Goal: Information Seeking & Learning: Learn about a topic

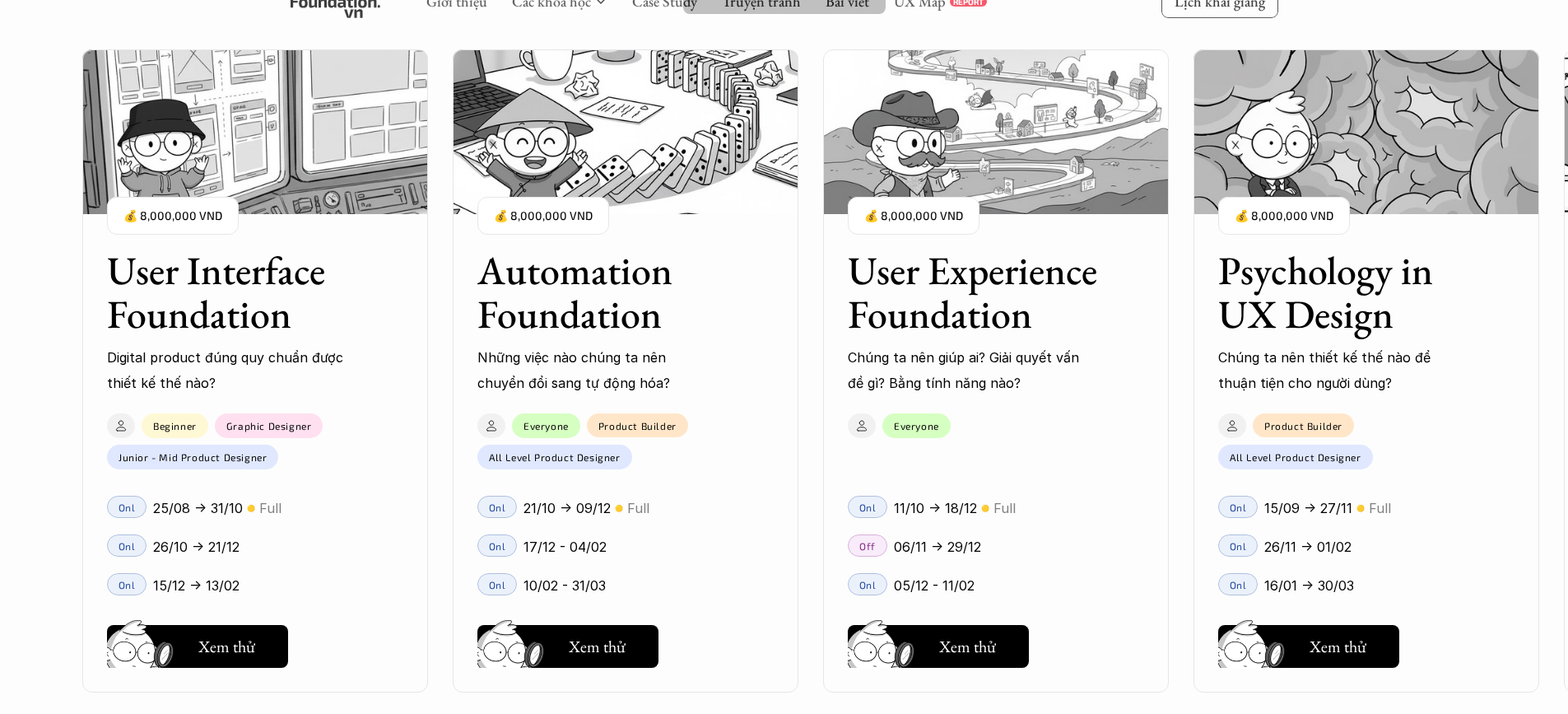
scroll to position [1483, 0]
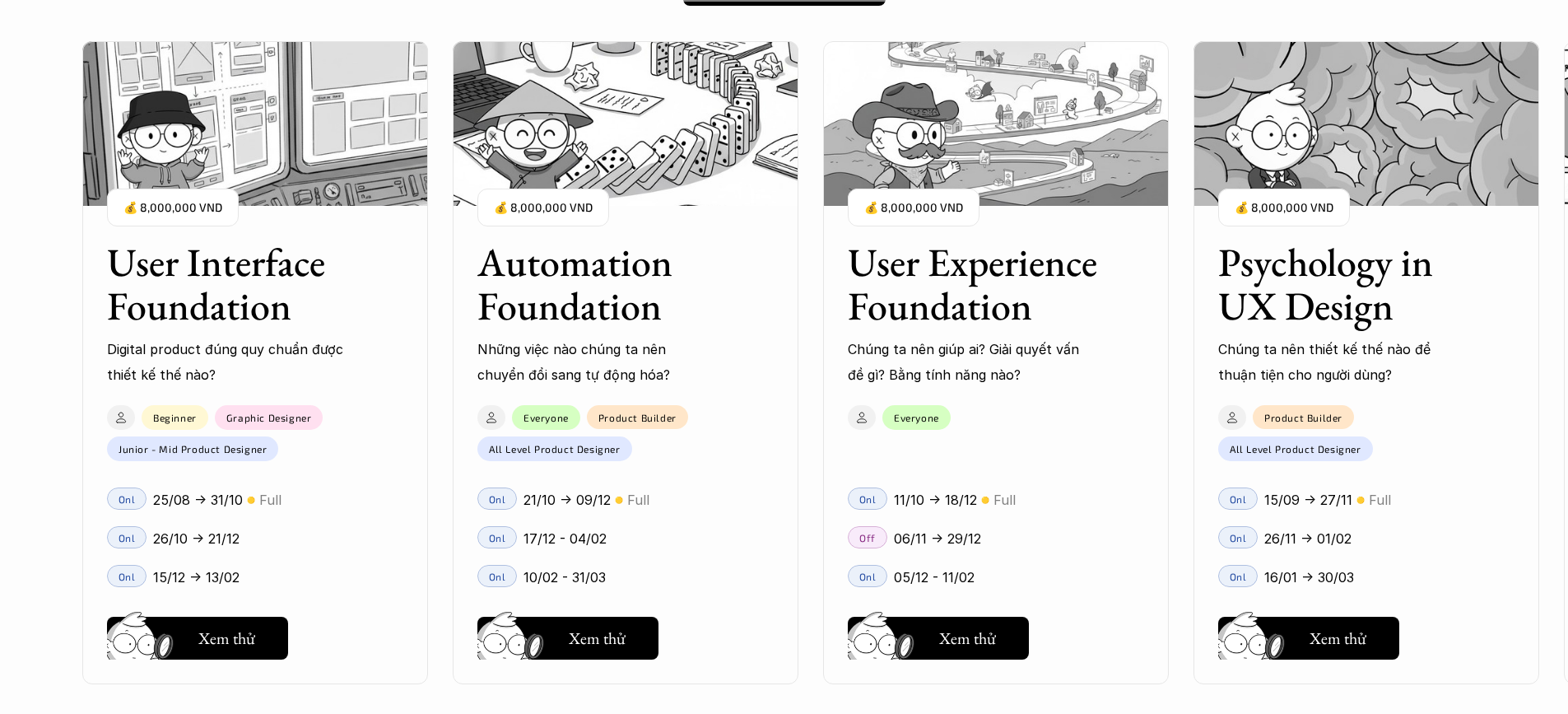
drag, startPoint x: 608, startPoint y: 309, endPoint x: 574, endPoint y: 298, distance: 35.7
drag, startPoint x: 574, startPoint y: 298, endPoint x: 542, endPoint y: 297, distance: 32.0
click at [542, 297] on h3 "Automation Foundation" at bounding box center [605, 284] width 255 height 87
click at [555, 319] on h3 "Automation Foundation" at bounding box center [605, 284] width 255 height 87
click at [592, 293] on h3 "Automation Foundation" at bounding box center [605, 284] width 255 height 87
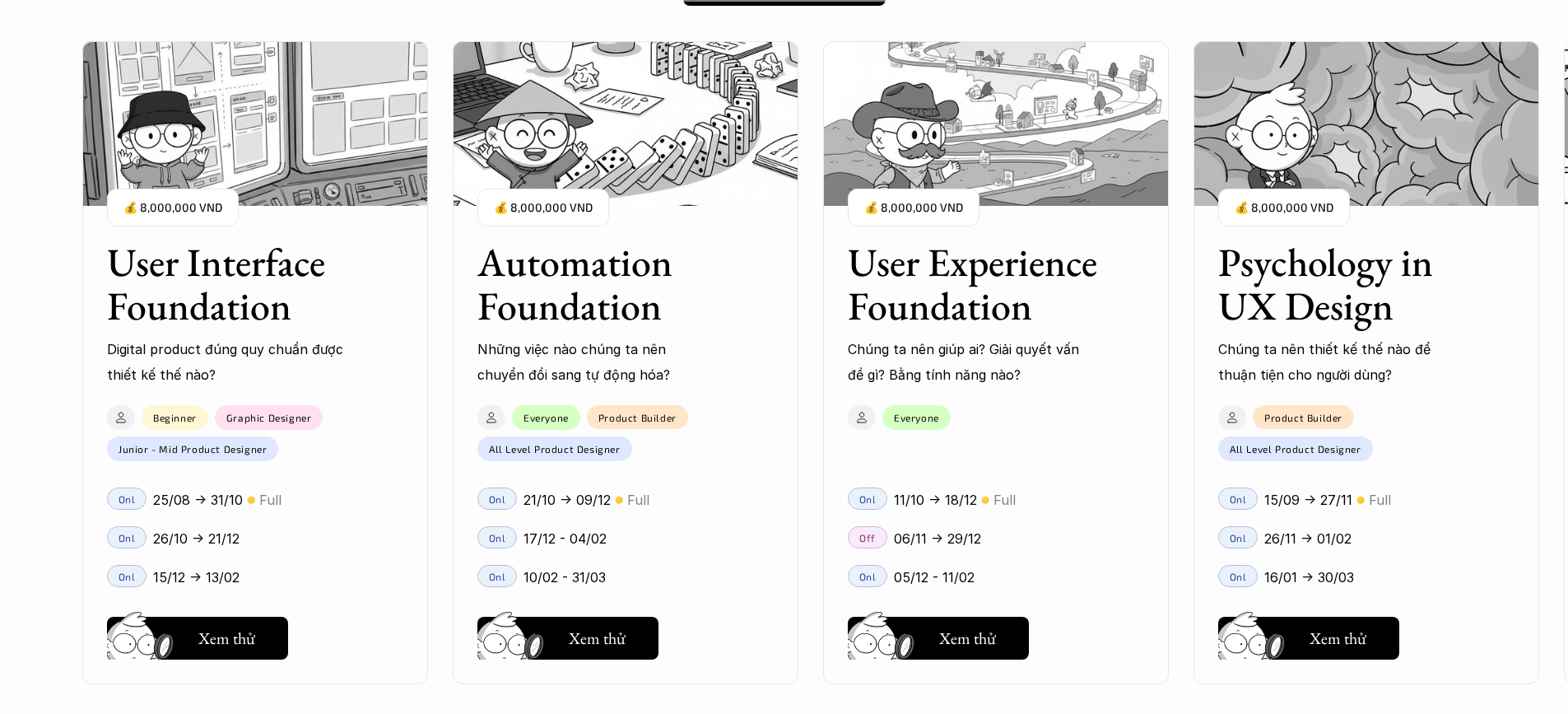
click at [585, 158] on img at bounding box center [625, 124] width 345 height 164
click at [653, 292] on h3 "Automation Foundation" at bounding box center [605, 284] width 255 height 87
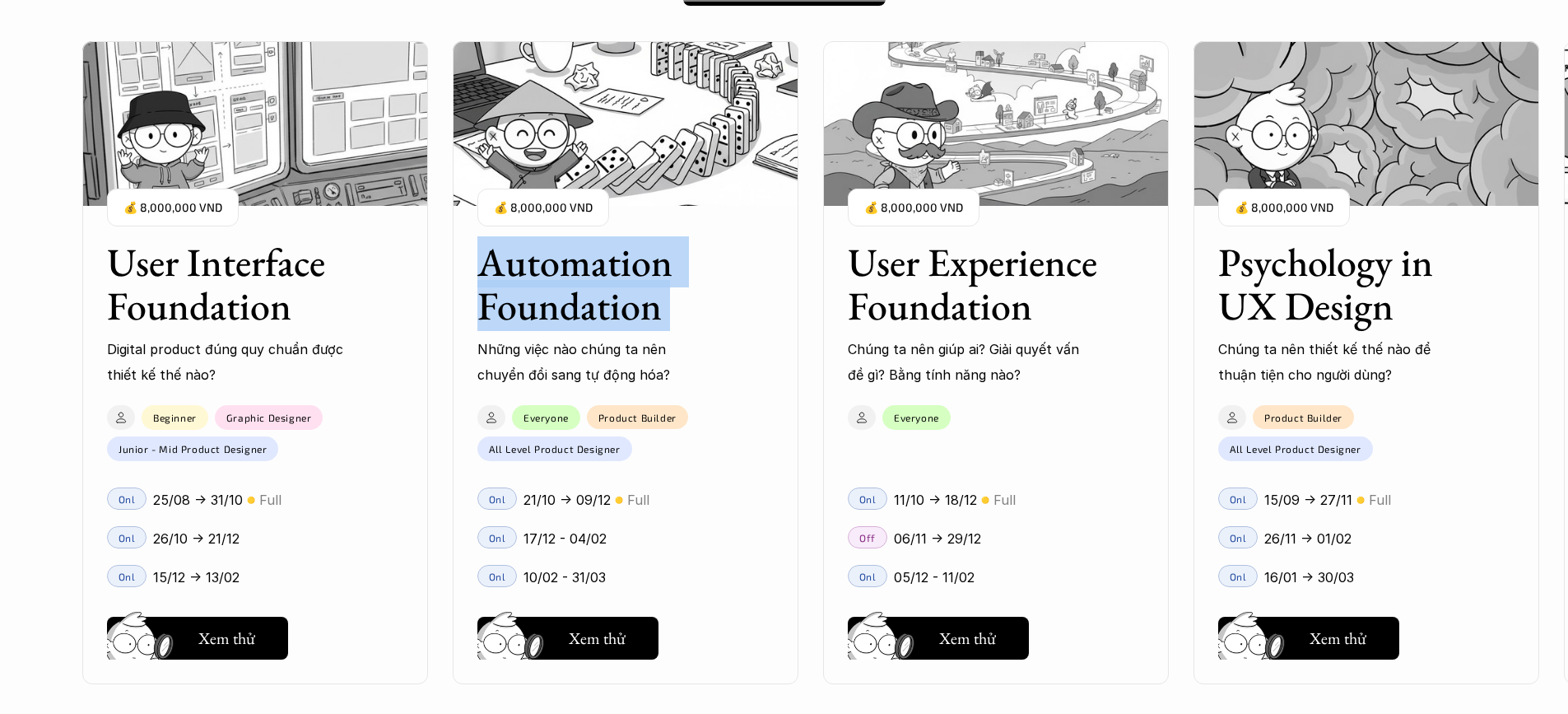
click at [653, 292] on h3 "Automation Foundation" at bounding box center [605, 284] width 255 height 87
click at [746, 314] on div "Automation Foundation Những việc nào chúng ta nên chuyển đổi sang tự động hóa? …" at bounding box center [625, 301] width 345 height 171
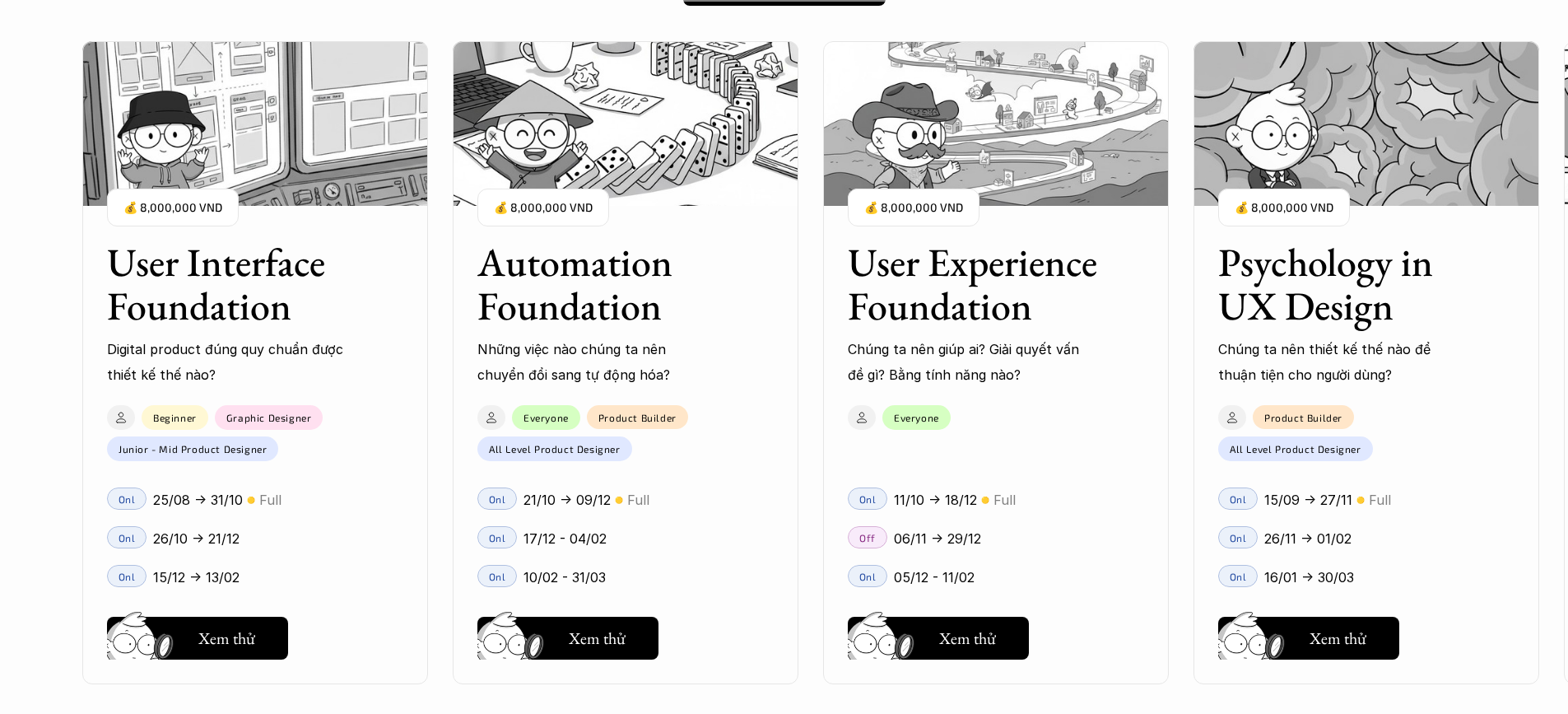
click at [746, 314] on div "Automation Foundation Những việc nào chúng ta nên chuyển đổi sang tự động hóa? …" at bounding box center [625, 301] width 345 height 171
click at [653, 151] on img at bounding box center [625, 124] width 345 height 164
click at [660, 168] on img at bounding box center [625, 124] width 345 height 164
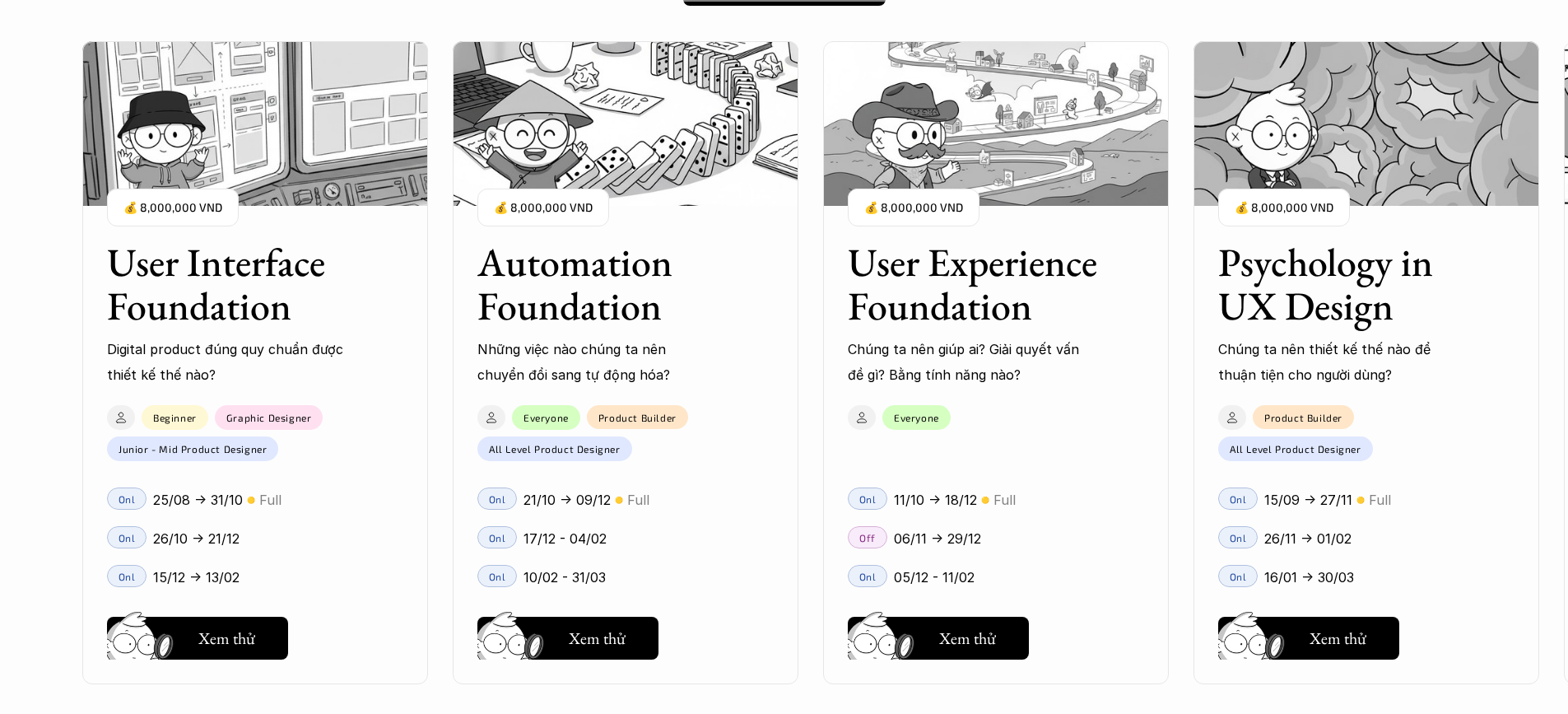
click at [660, 168] on img at bounding box center [625, 124] width 345 height 164
click at [663, 201] on img at bounding box center [625, 124] width 345 height 164
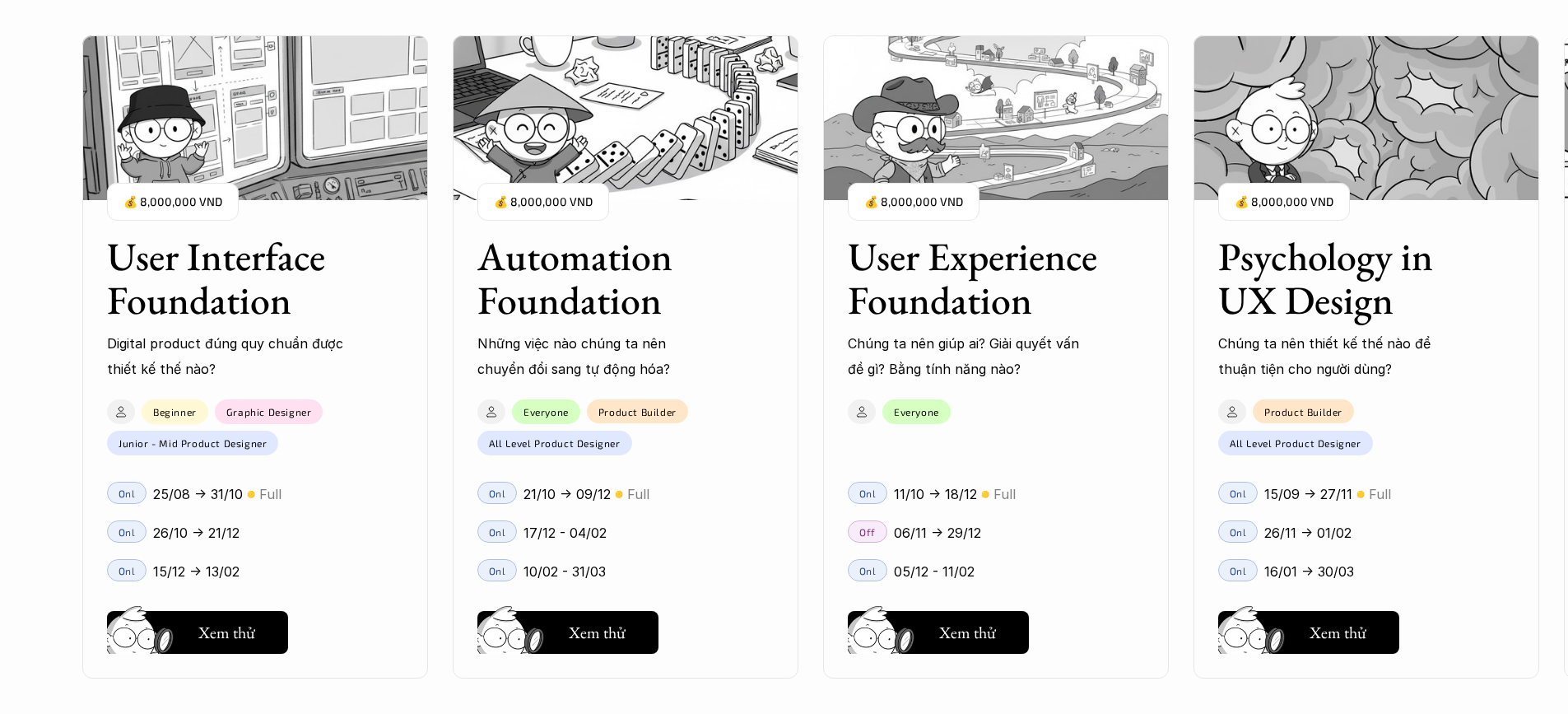
scroll to position [1895, 0]
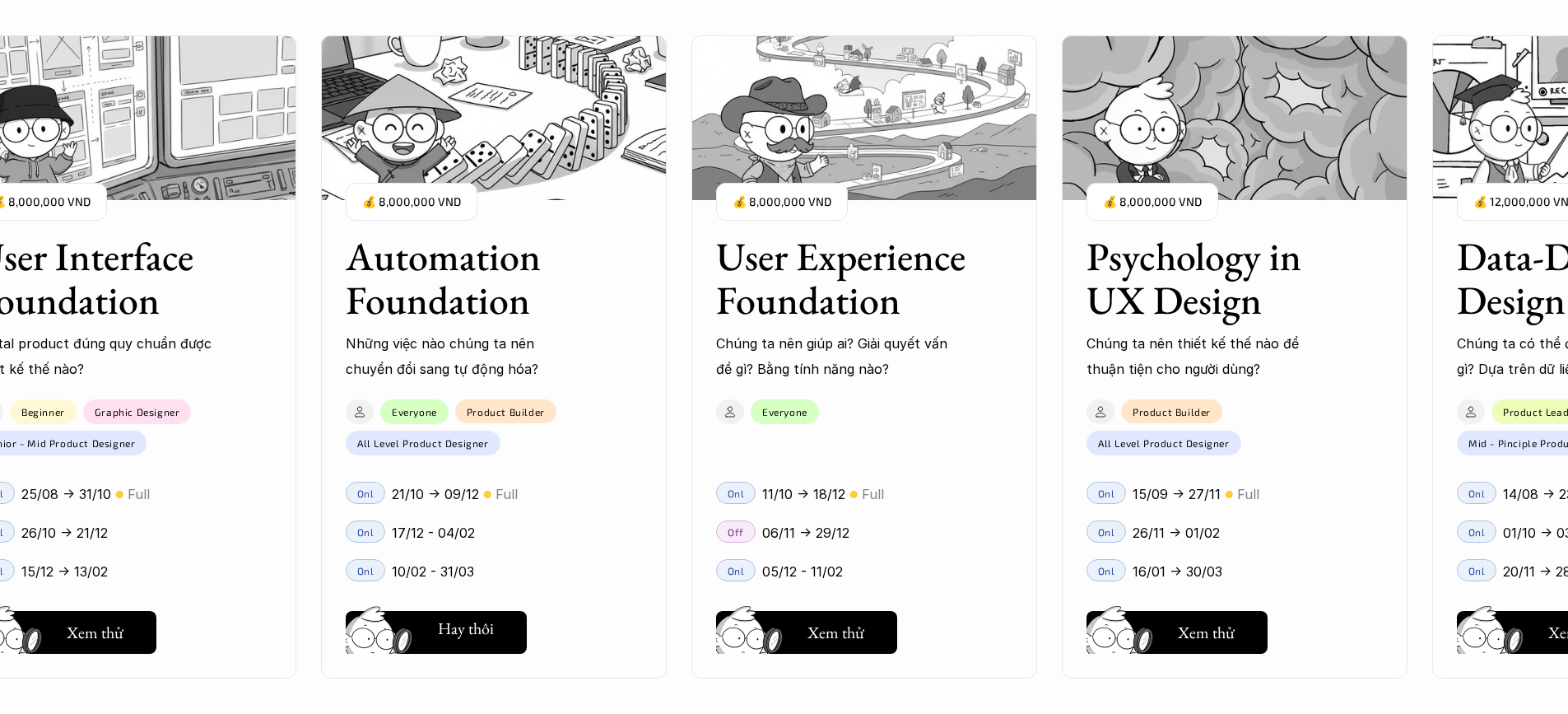
click at [450, 636] on h5 "Xem thử" at bounding box center [466, 633] width 57 height 23
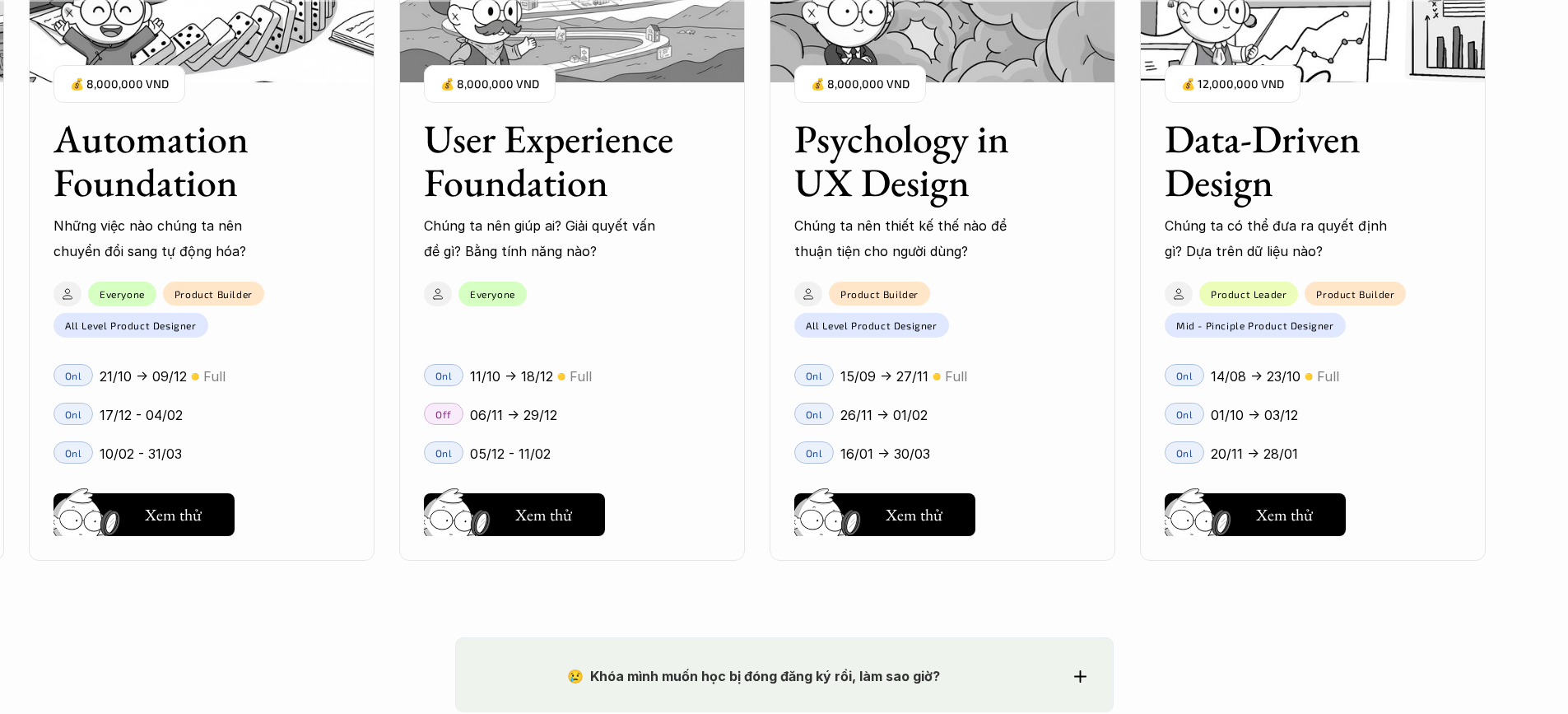
scroll to position [2306, 0]
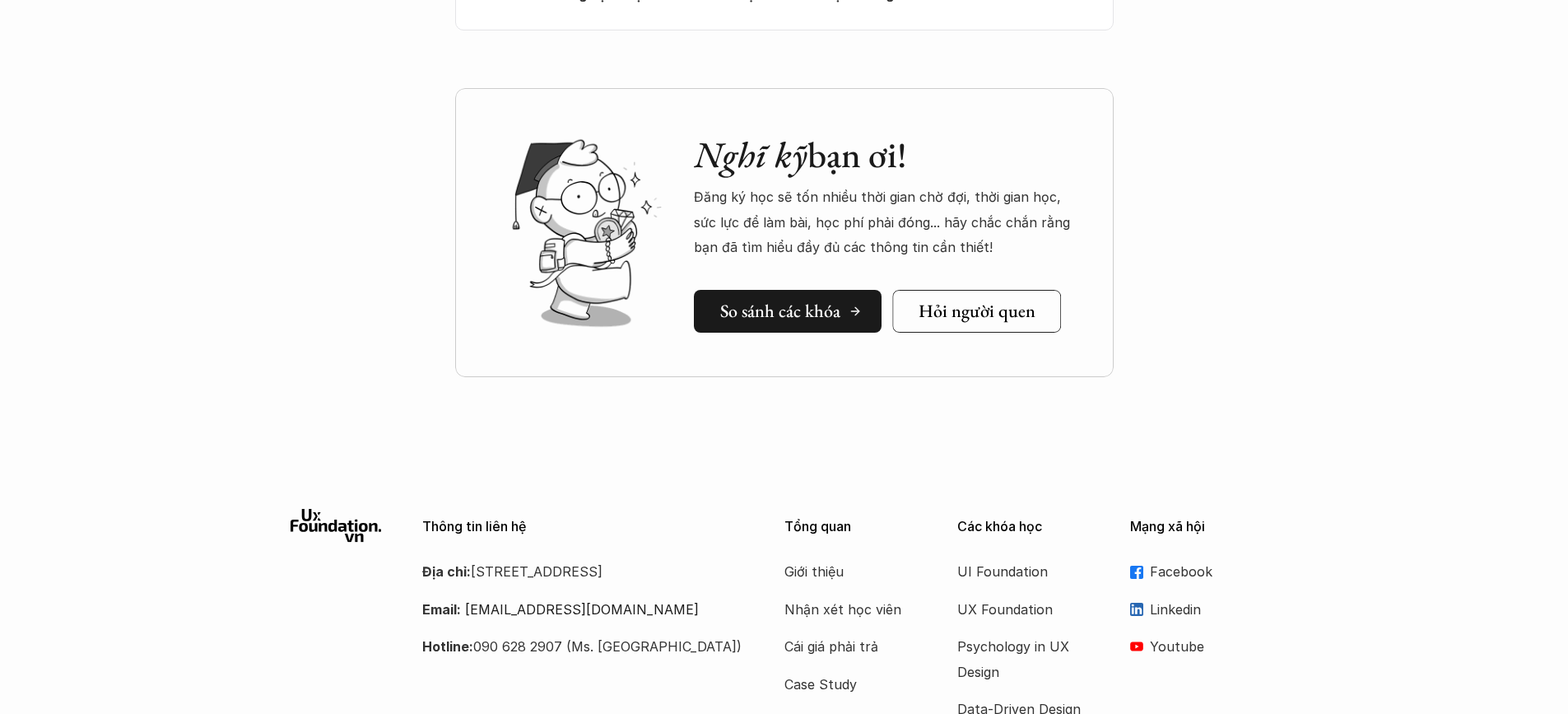
scroll to position [6589, 0]
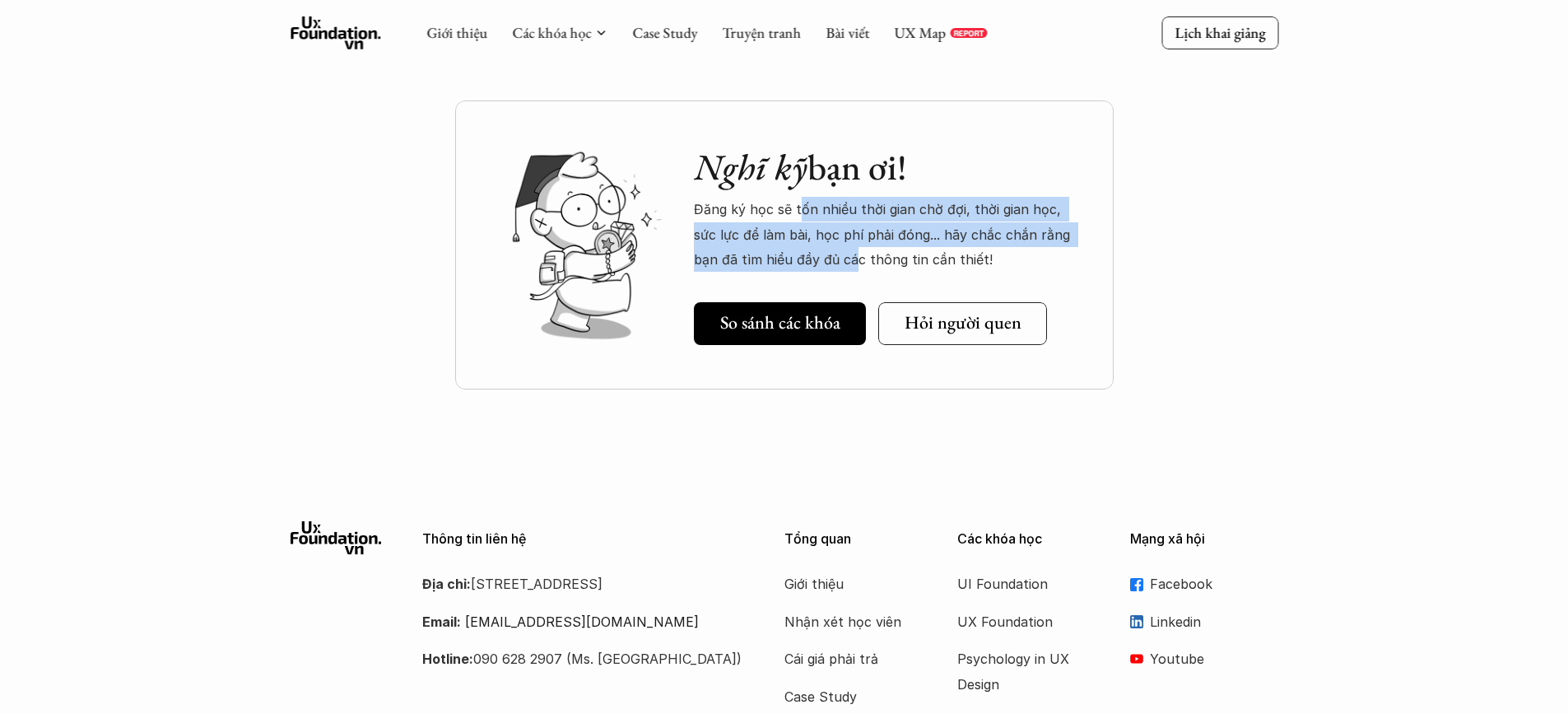
drag, startPoint x: 799, startPoint y: 164, endPoint x: 827, endPoint y: 202, distance: 47.2
click at [827, 202] on p "Đăng ký học sẽ tốn nhiều thời gian chờ đợi, thời gian học, sức lực để làm bài, …" at bounding box center [888, 234] width 387 height 75
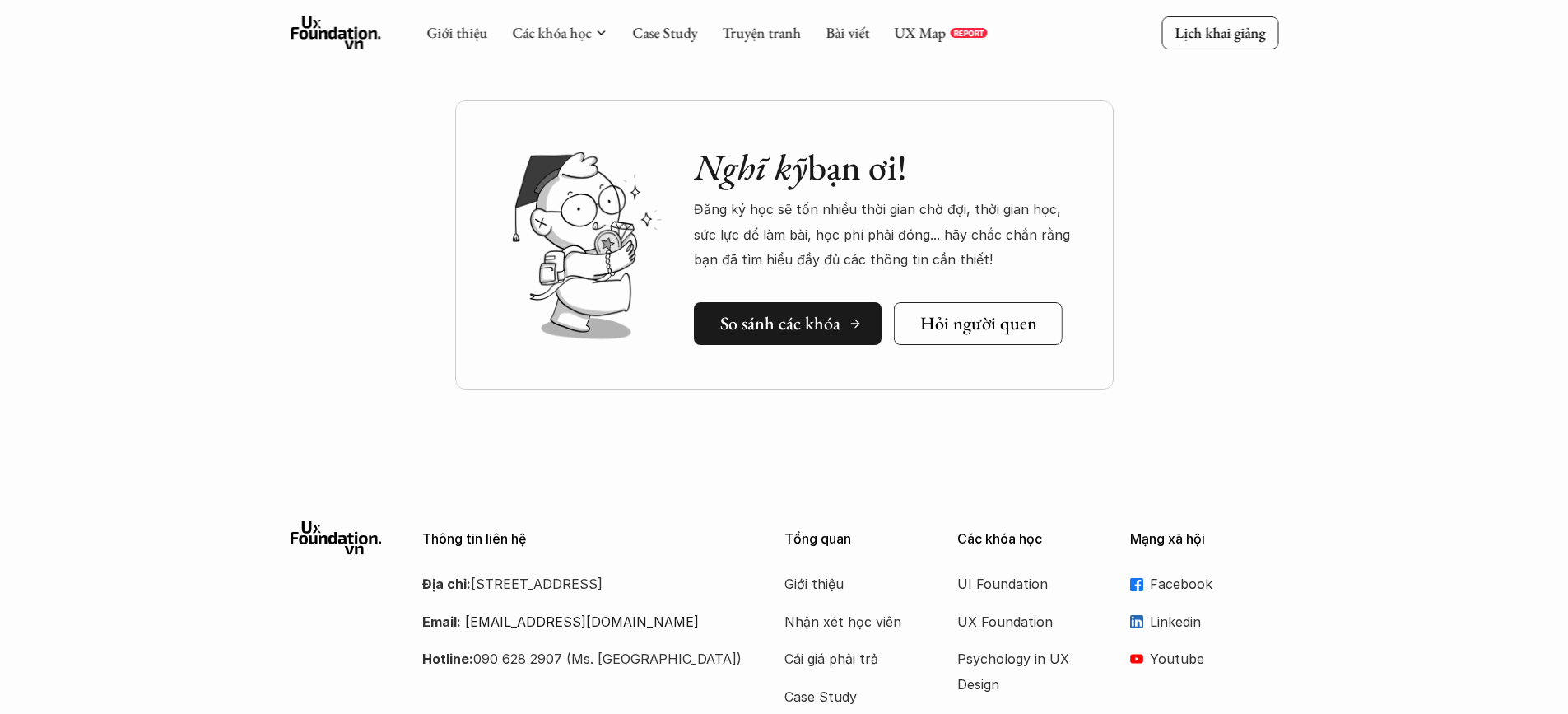
click at [754, 312] on h5 "So sánh các khóa" at bounding box center [781, 323] width 120 height 21
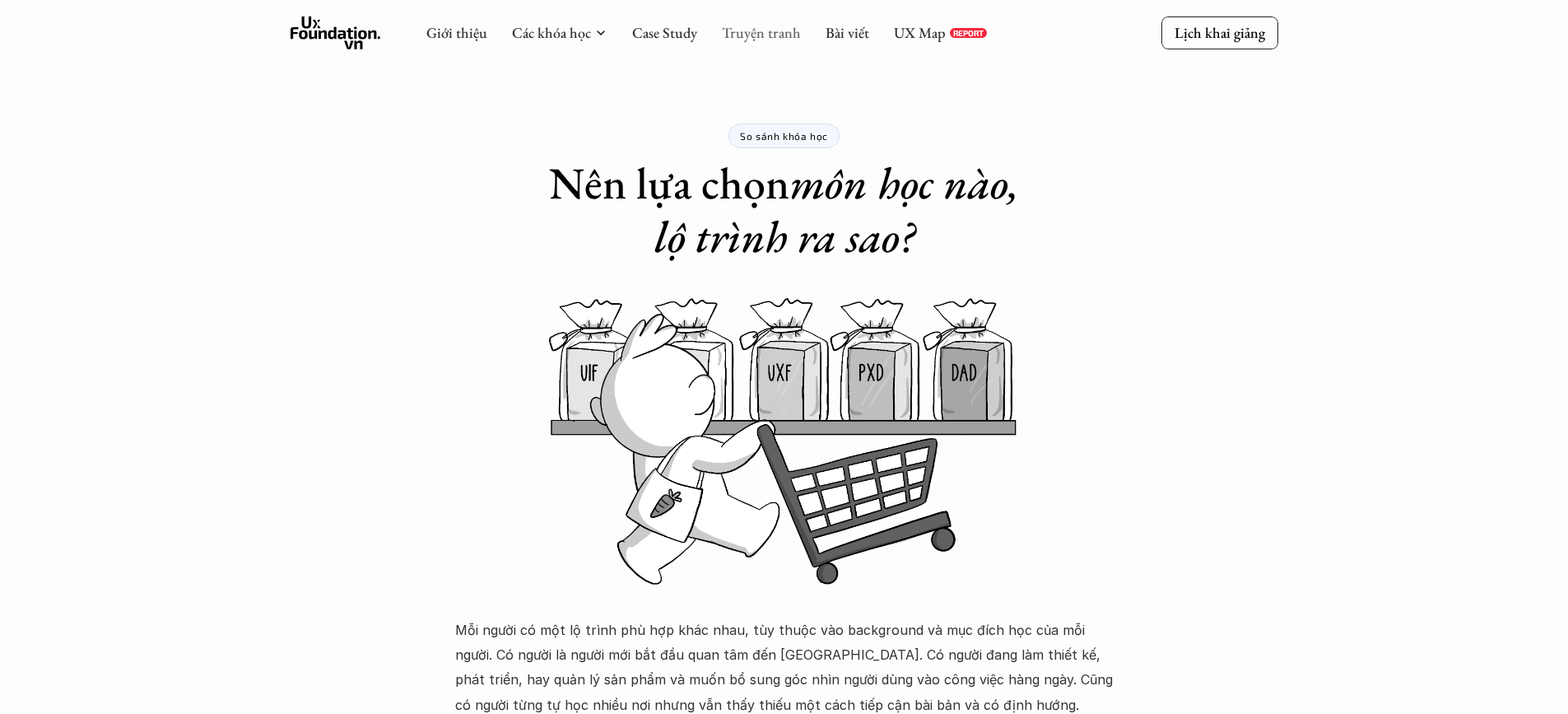
click at [770, 34] on link "Truyện tranh" at bounding box center [761, 32] width 79 height 19
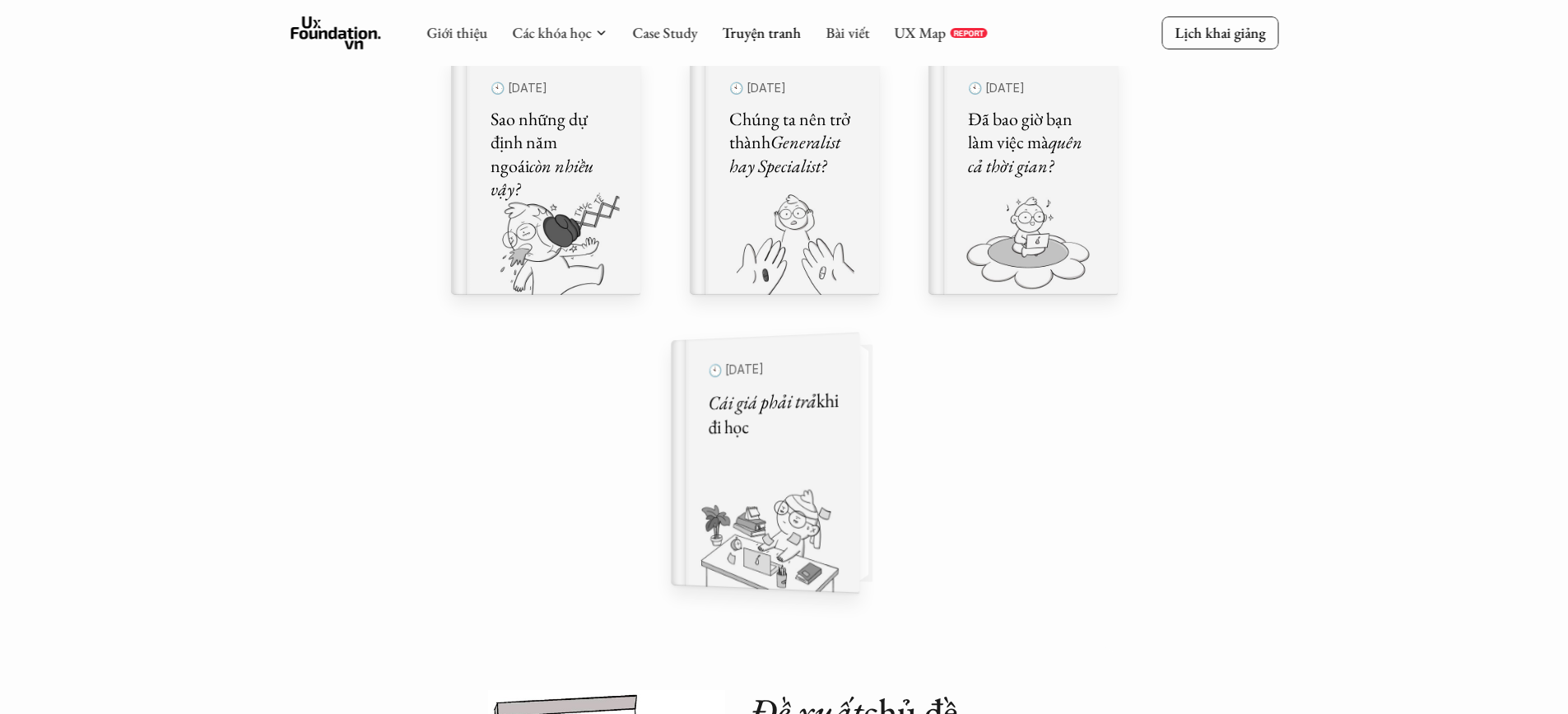
scroll to position [1071, 0]
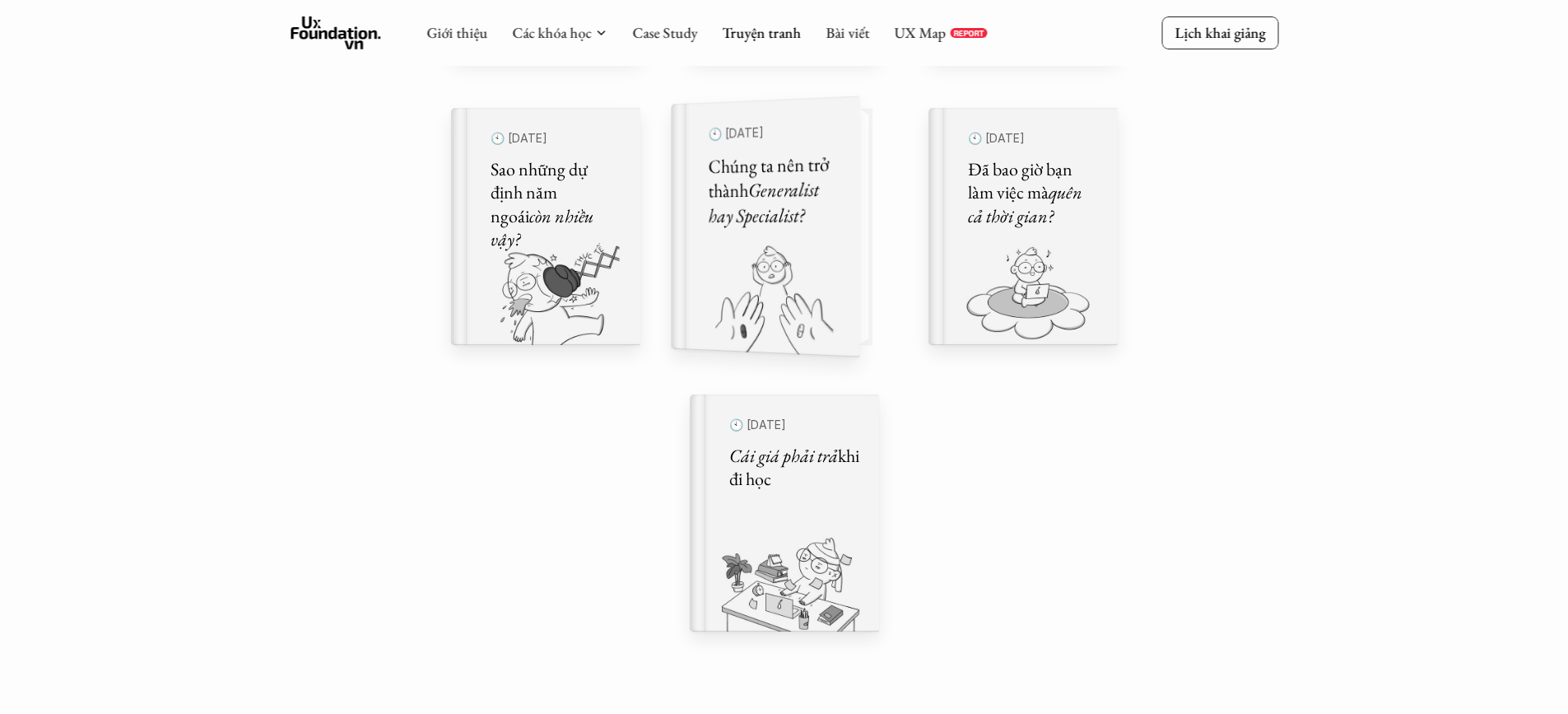
click at [825, 308] on img at bounding box center [755, 300] width 169 height 114
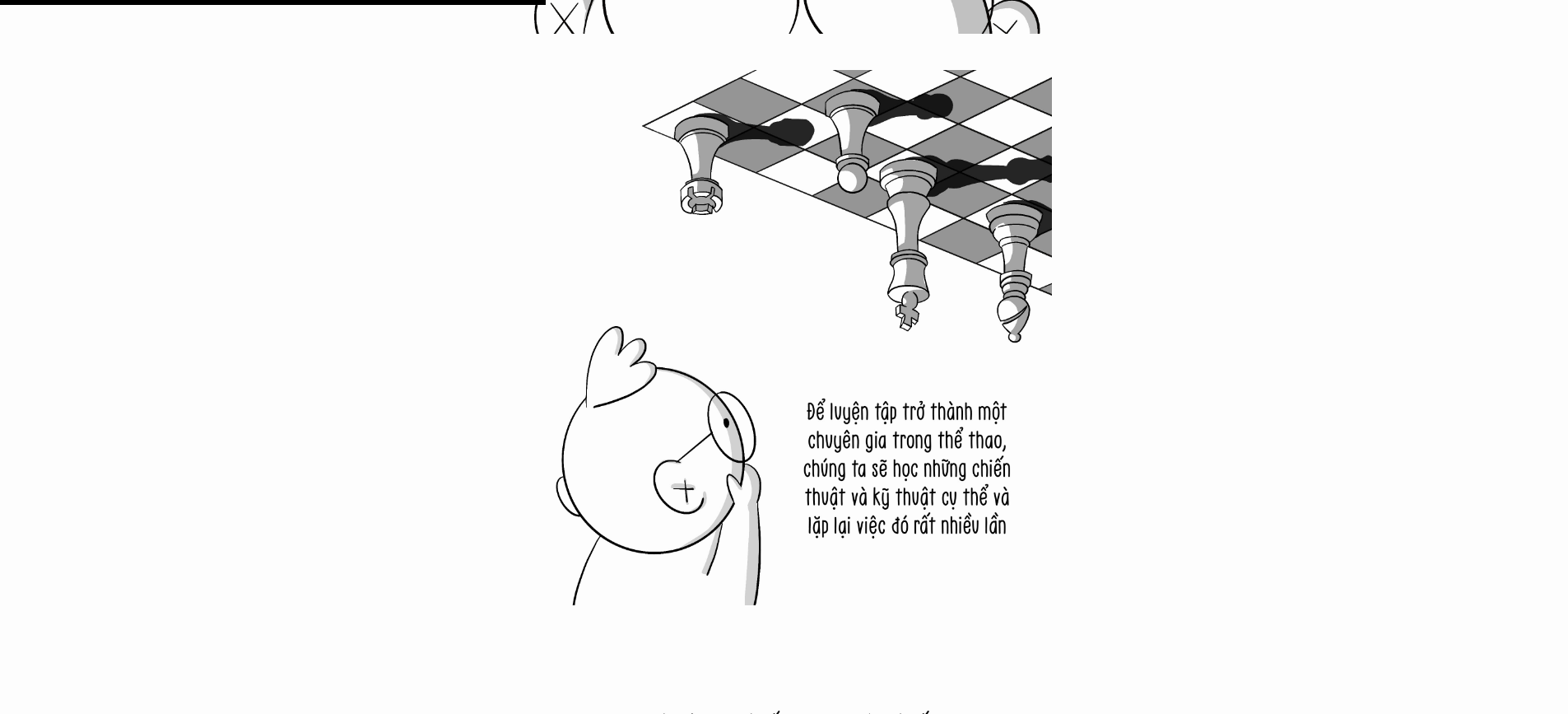
scroll to position [11777, 0]
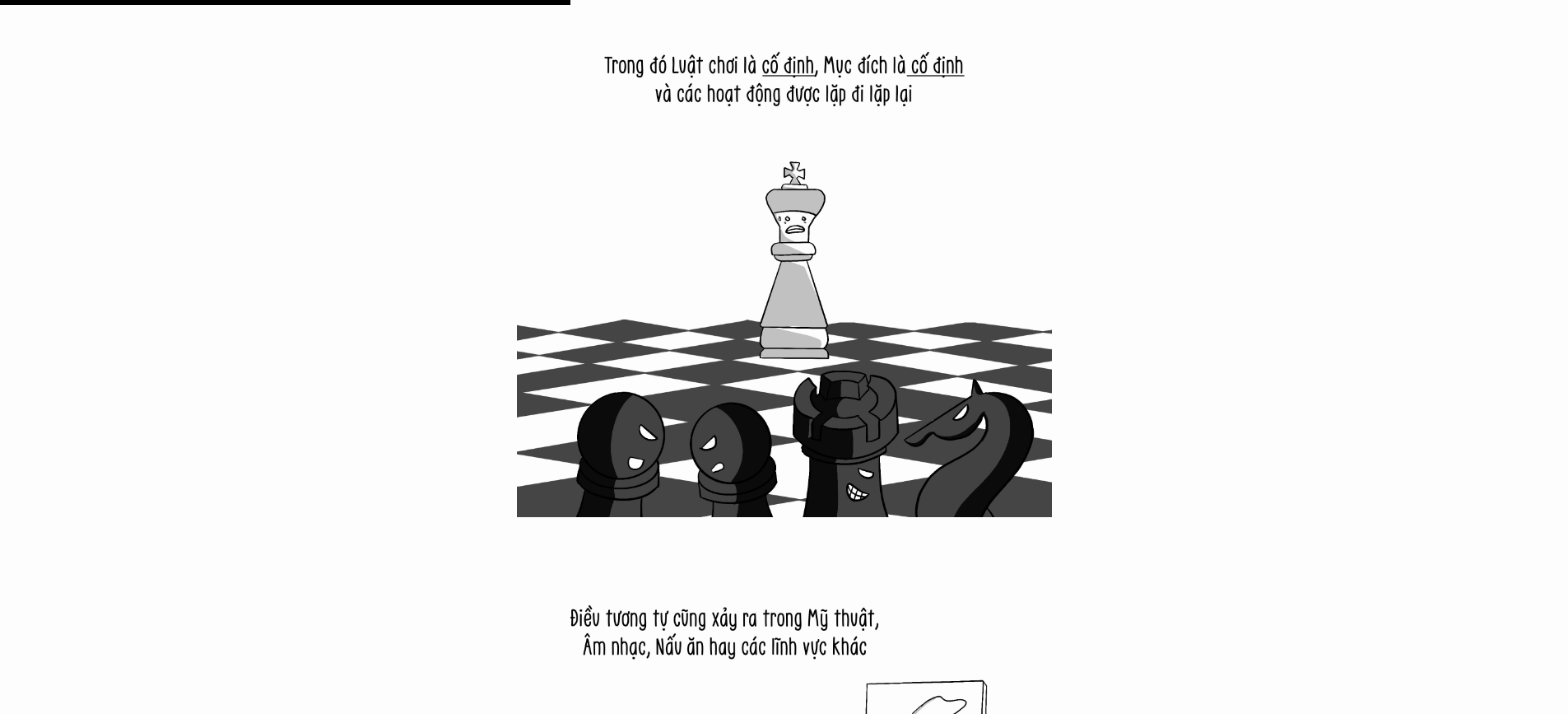
drag, startPoint x: 648, startPoint y: 388, endPoint x: 531, endPoint y: 360, distance: 120.3
click at [532, 360] on img at bounding box center [784, 249] width 535 height 536
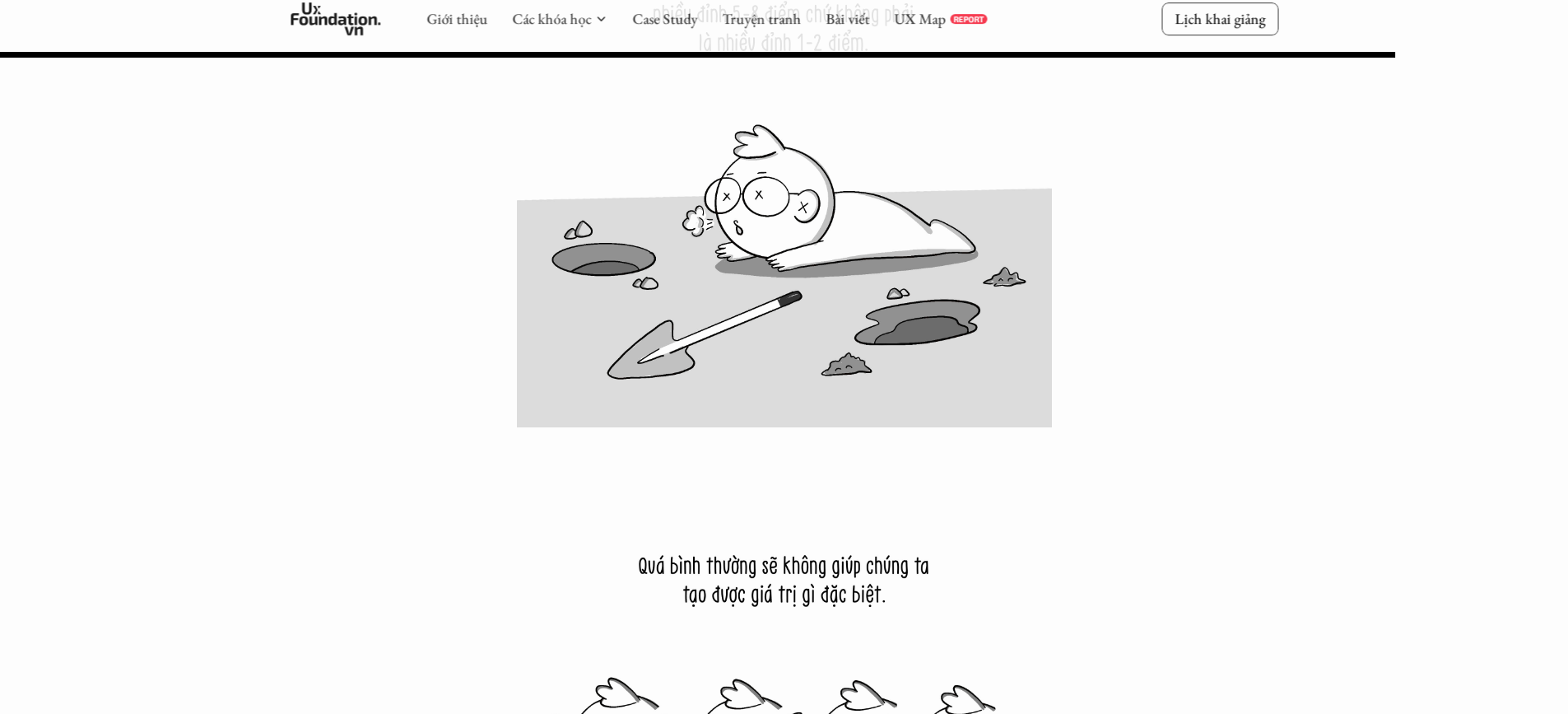
scroll to position [28908, 0]
